Goal: Task Accomplishment & Management: Manage account settings

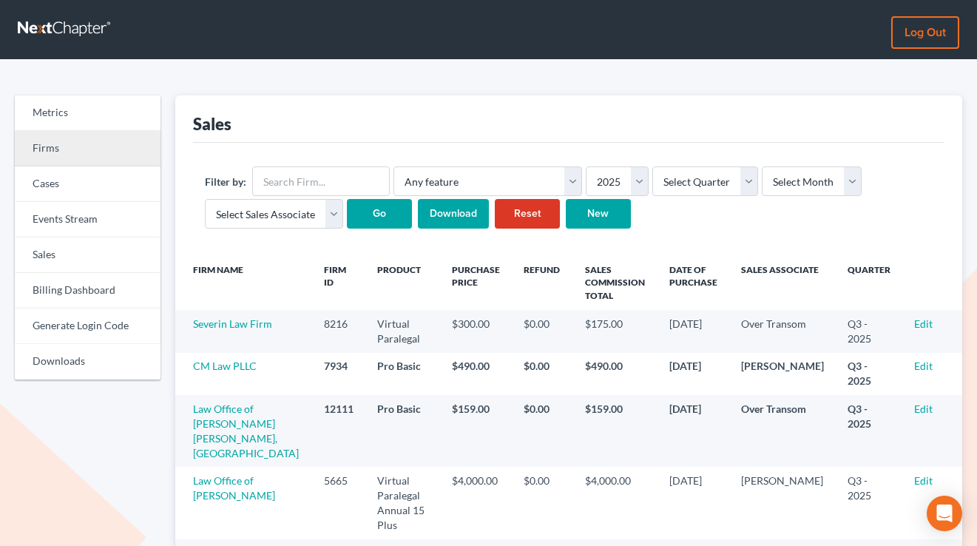
click at [65, 135] on link "Firms" at bounding box center [88, 148] width 146 height 35
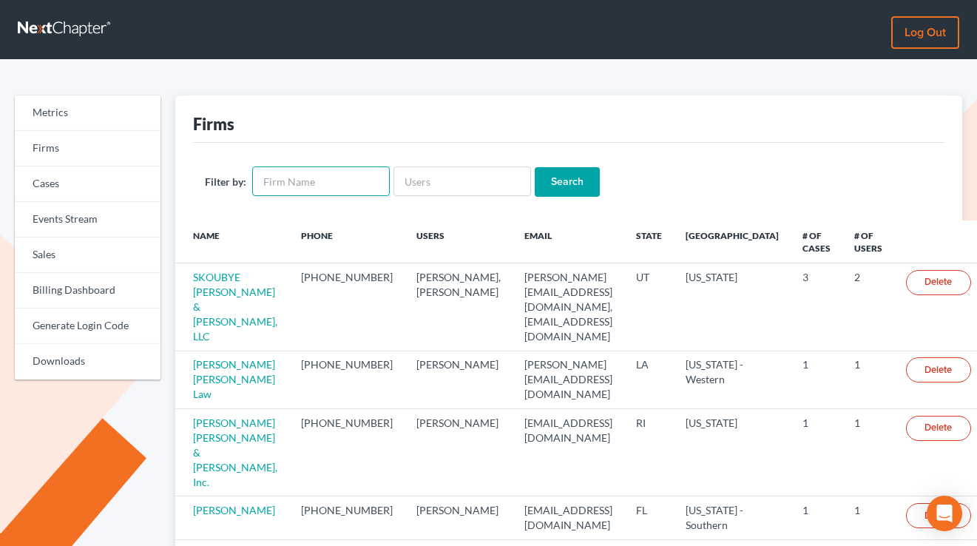
click at [368, 174] on input "text" at bounding box center [321, 181] width 138 height 30
paste input "995e72"
type input "995e72"
click at [535, 167] on input "Search" at bounding box center [567, 182] width 65 height 30
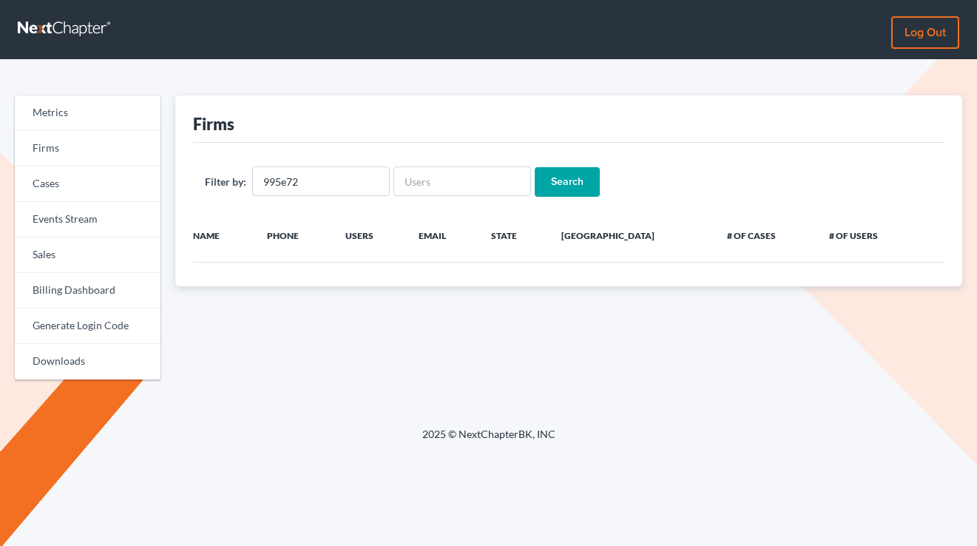
click at [368, 174] on input "995e72" at bounding box center [321, 181] width 138 height 30
type input "Darlene M. Daniele"
click at [535, 167] on input "Search" at bounding box center [567, 182] width 65 height 30
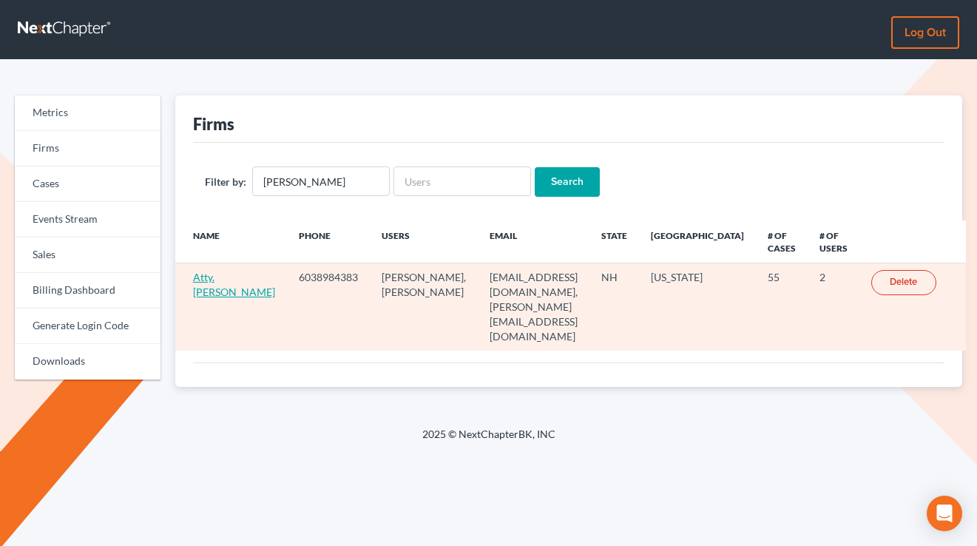
click at [199, 296] on link "Atty. Darlene M. Daniele" at bounding box center [234, 284] width 82 height 27
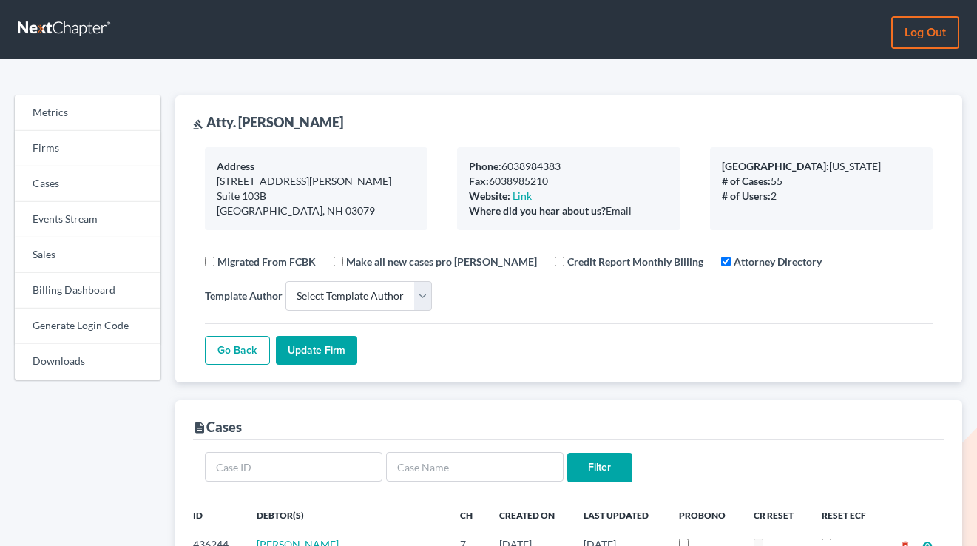
select select
click at [87, 303] on link "Billing Dashboard" at bounding box center [88, 290] width 146 height 35
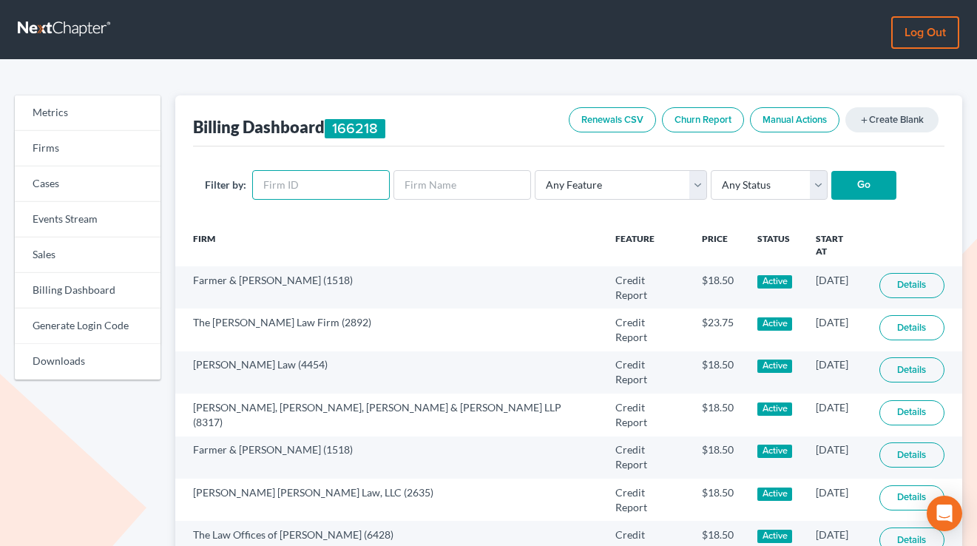
click at [288, 192] on input "text" at bounding box center [321, 185] width 138 height 30
paste input "4245"
type input "4245"
click at [831, 171] on input "Go" at bounding box center [863, 186] width 65 height 30
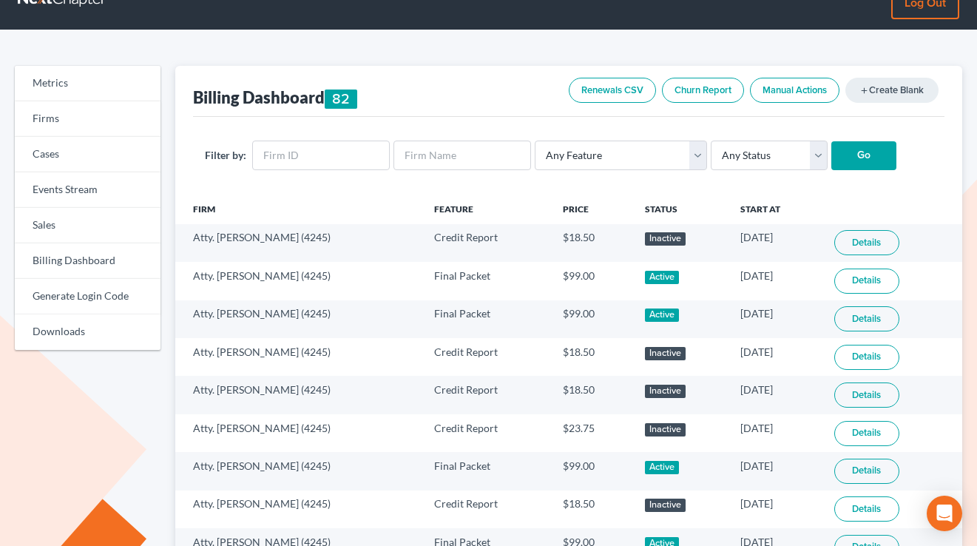
scroll to position [5, 0]
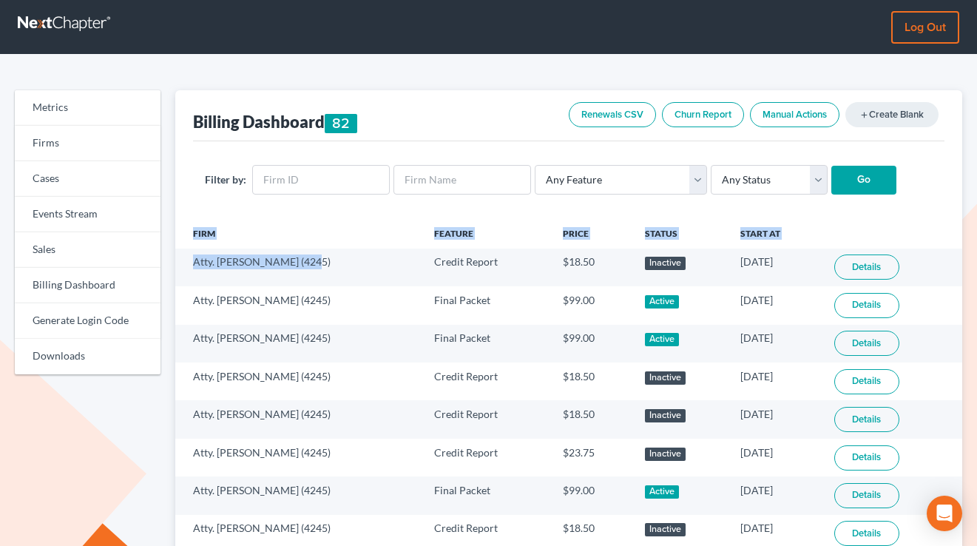
drag, startPoint x: 302, startPoint y: 258, endPoint x: 173, endPoint y: 261, distance: 129.5
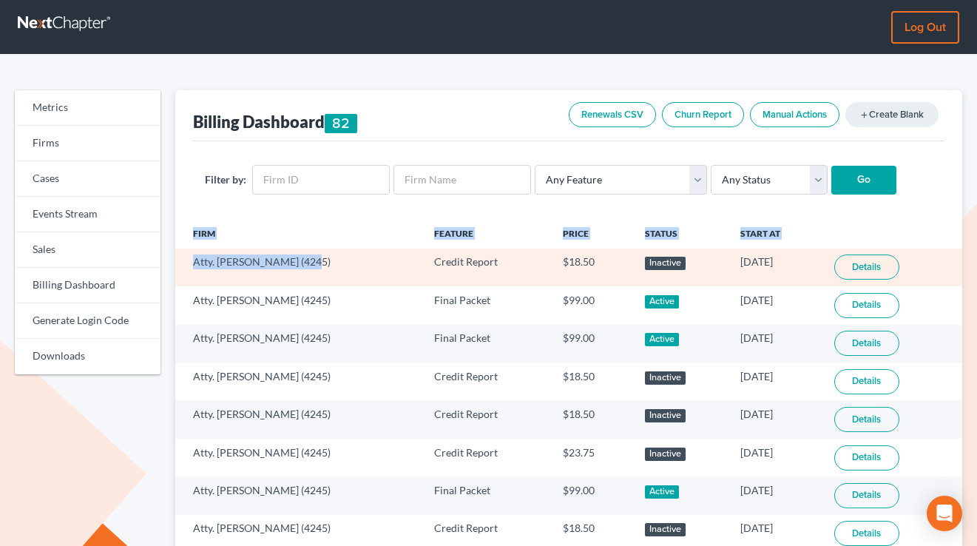
click at [245, 265] on td "Atty. [PERSON_NAME] (4245)" at bounding box center [298, 267] width 247 height 38
drag, startPoint x: 304, startPoint y: 261, endPoint x: 189, endPoint y: 268, distance: 115.6
click at [189, 268] on td "Atty. [PERSON_NAME] (4245)" at bounding box center [298, 267] width 247 height 38
copy td "Atty. [PERSON_NAME]"
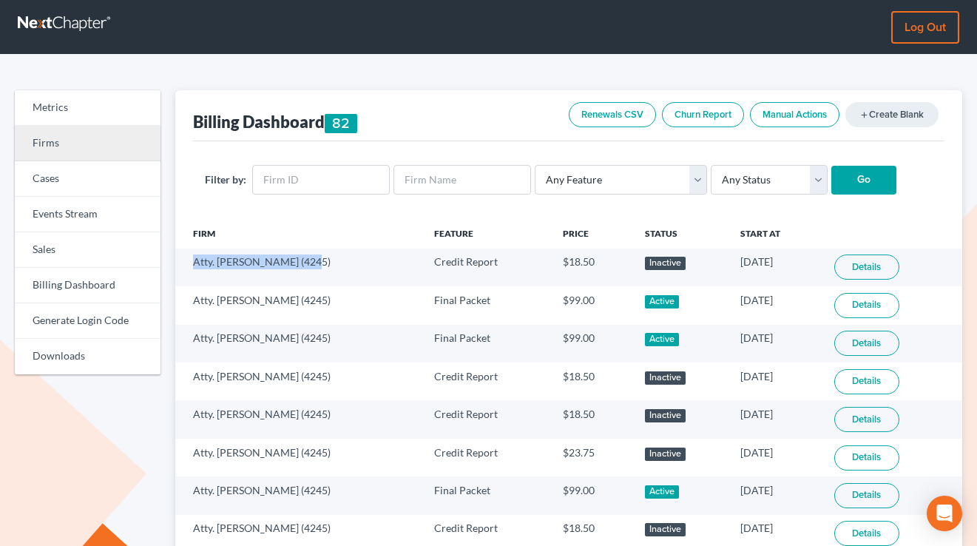
click at [49, 156] on link "Firms" at bounding box center [88, 143] width 146 height 35
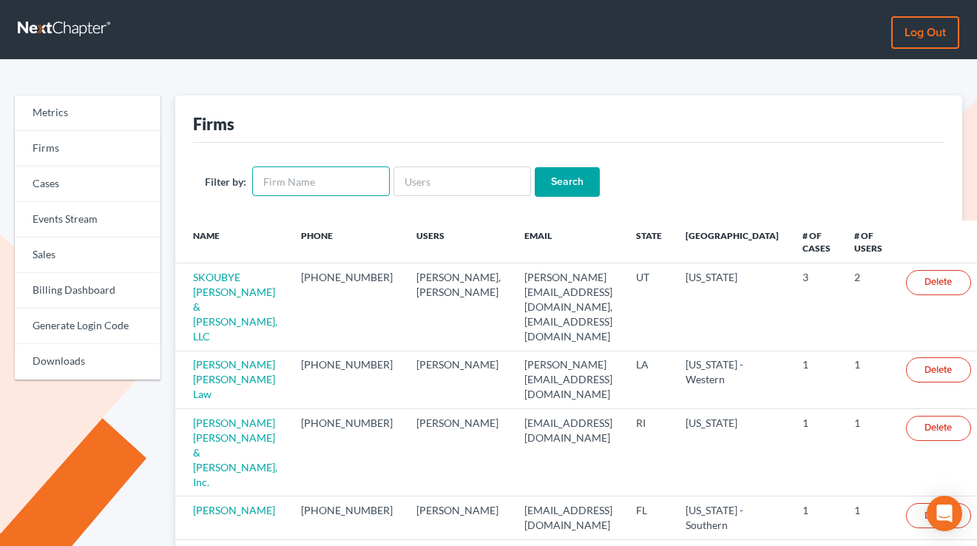
click at [376, 190] on input "text" at bounding box center [321, 181] width 138 height 30
paste input "Atty. Darlene M. Daniele"
type input "Atty. Darlene M. Daniele"
click at [535, 167] on input "Search" at bounding box center [567, 182] width 65 height 30
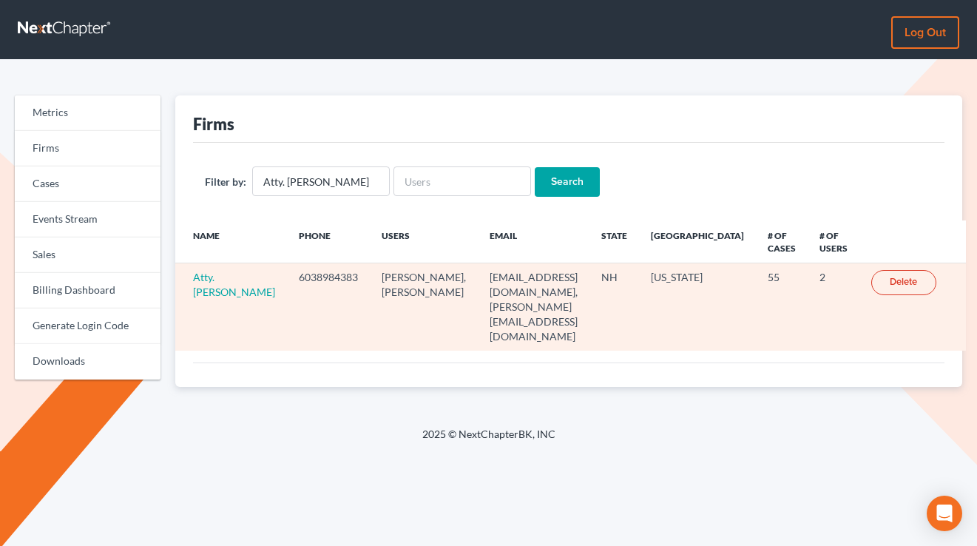
click at [187, 302] on td "Atty. [PERSON_NAME]" at bounding box center [231, 306] width 112 height 87
click at [206, 296] on link "Atty. [PERSON_NAME]" at bounding box center [234, 284] width 82 height 27
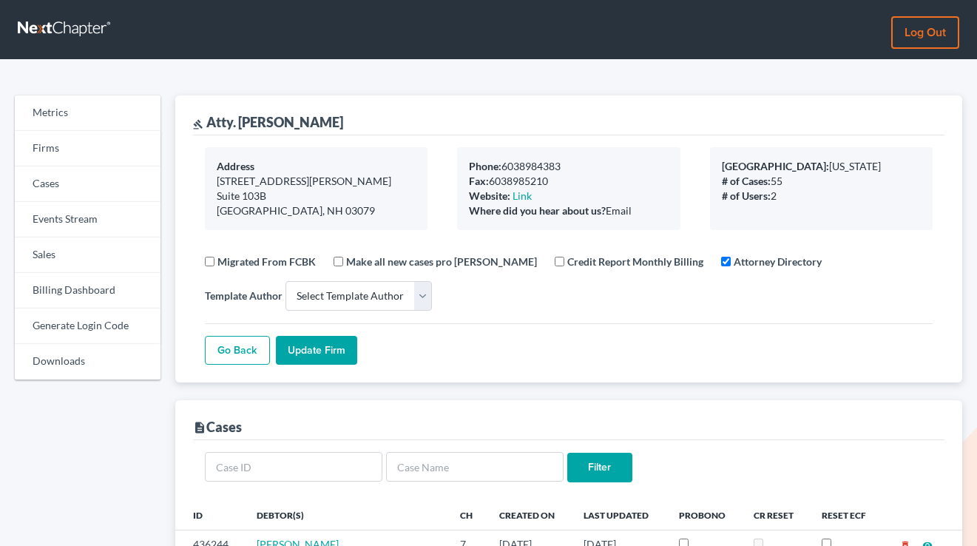
select select
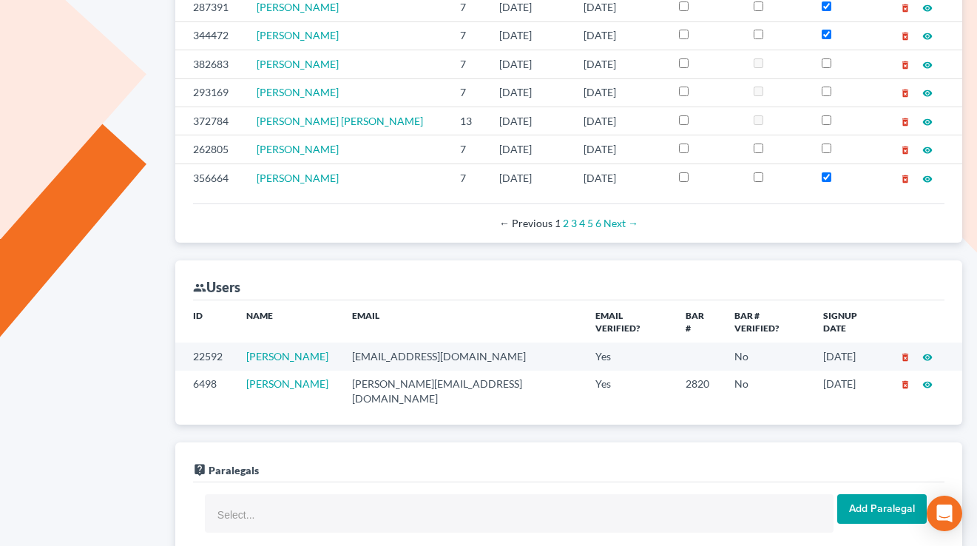
scroll to position [842, 0]
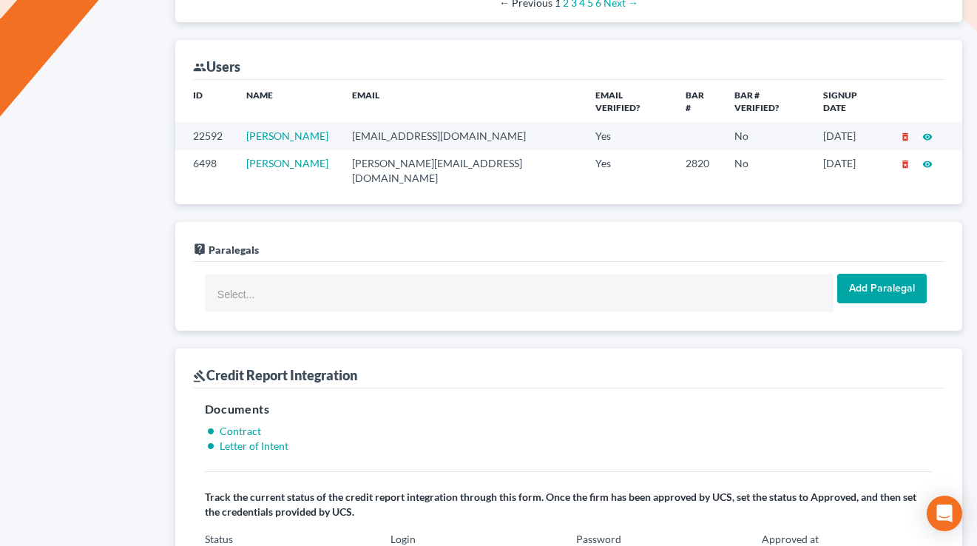
click at [439, 150] on td "darlene@dmdatlaw.com" at bounding box center [461, 171] width 243 height 42
copy td "darlene@dmdatlaw.com"
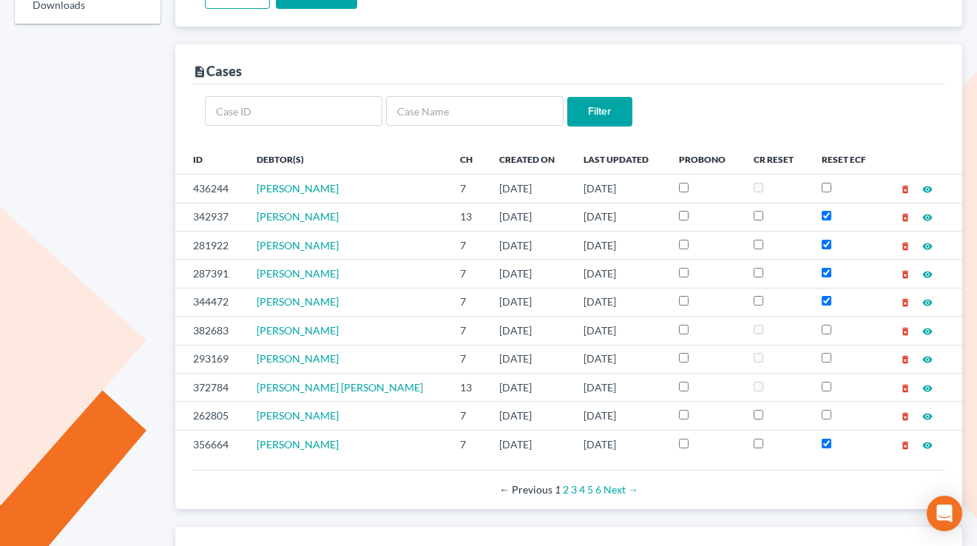
scroll to position [0, 0]
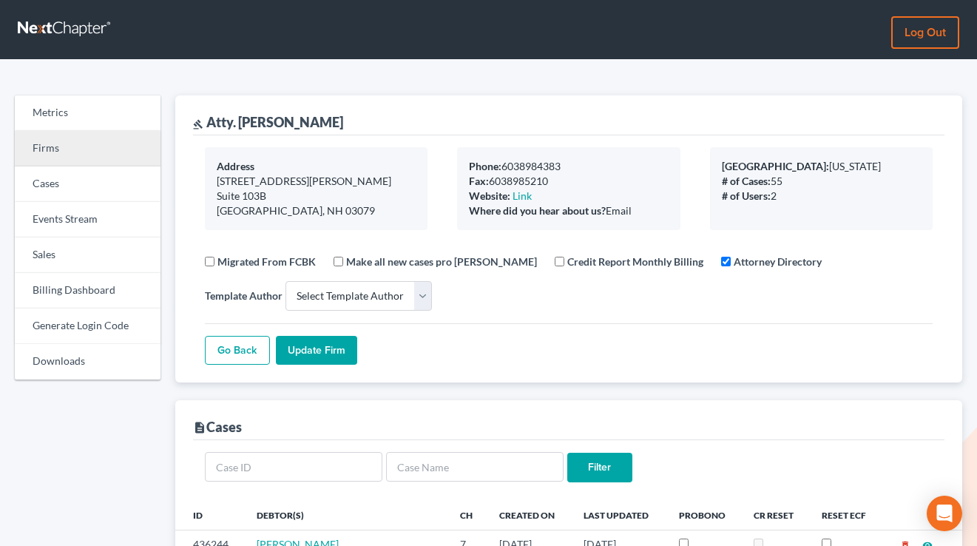
click at [58, 146] on link "Firms" at bounding box center [88, 148] width 146 height 35
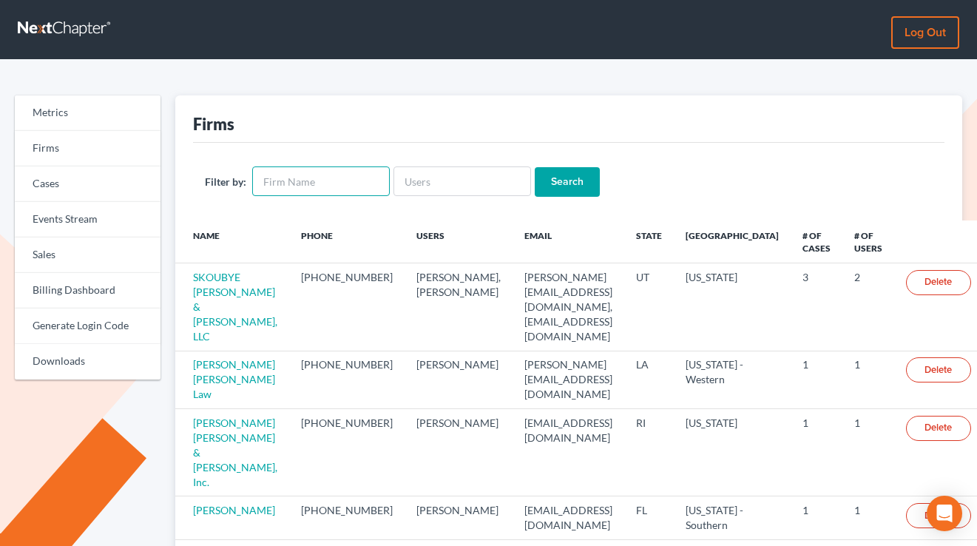
click at [317, 181] on input "text" at bounding box center [321, 181] width 138 height 30
click at [446, 172] on input "text" at bounding box center [462, 181] width 138 height 30
paste input "[EMAIL_ADDRESS][DOMAIN_NAME]"
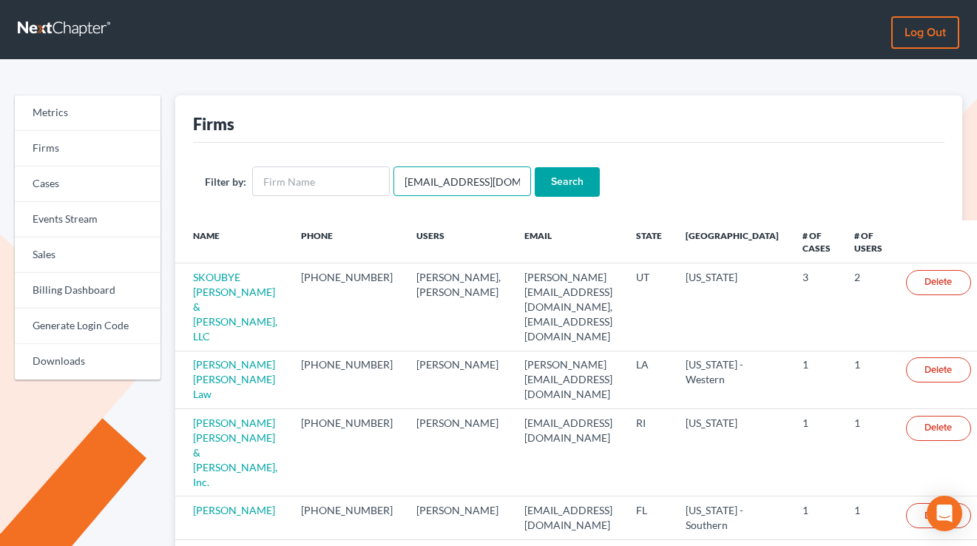
type input "[EMAIL_ADDRESS][DOMAIN_NAME]"
click at [535, 167] on input "Search" at bounding box center [567, 182] width 65 height 30
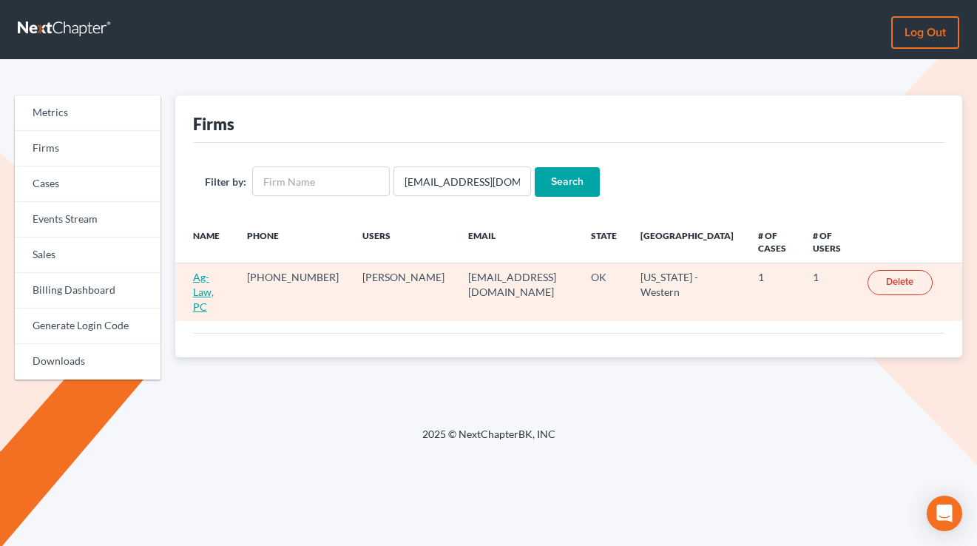
click at [196, 285] on link "Ag-Law, PC" at bounding box center [203, 292] width 21 height 42
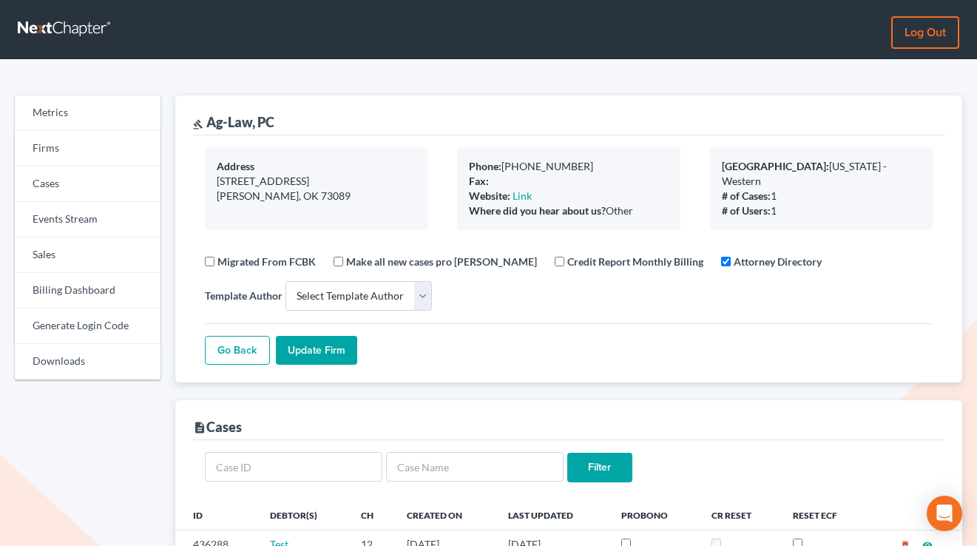
select select
click at [915, 37] on link "Log out" at bounding box center [925, 32] width 68 height 33
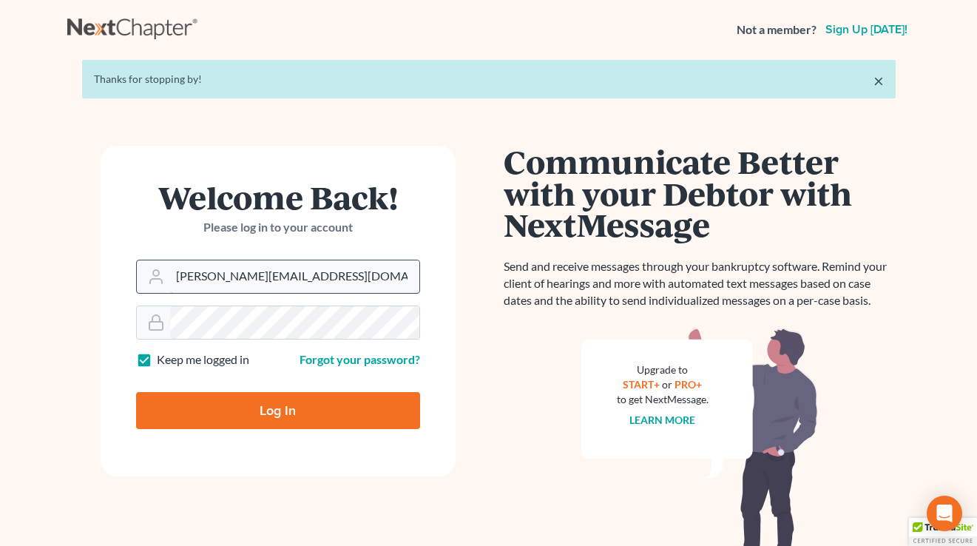
click at [321, 280] on input "[PERSON_NAME][EMAIL_ADDRESS][DOMAIN_NAME]" at bounding box center [294, 276] width 249 height 33
type input "[EMAIL_ADDRESS][DOMAIN_NAME]"
click at [280, 412] on input "Log In" at bounding box center [278, 410] width 284 height 37
type input "Thinking..."
